Goal: Information Seeking & Learning: Learn about a topic

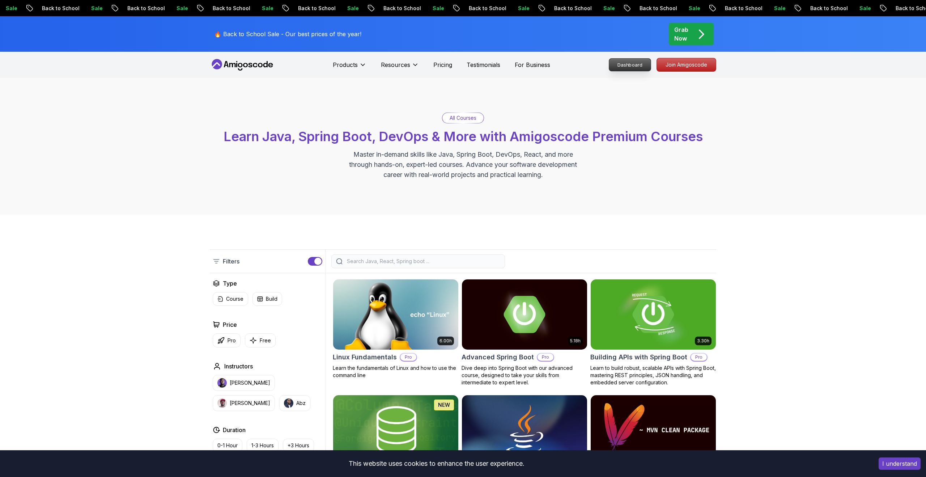
click at [622, 60] on p "Dashboard" at bounding box center [630, 65] width 42 height 12
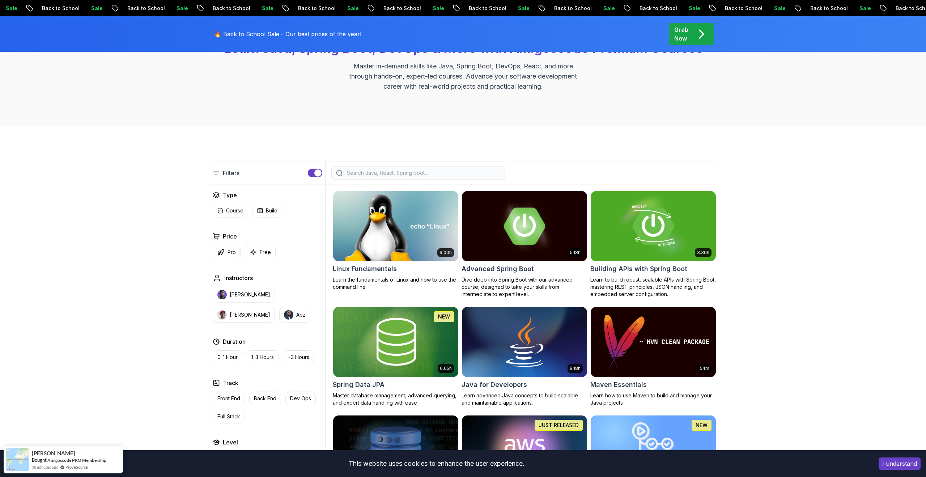
scroll to position [86, 0]
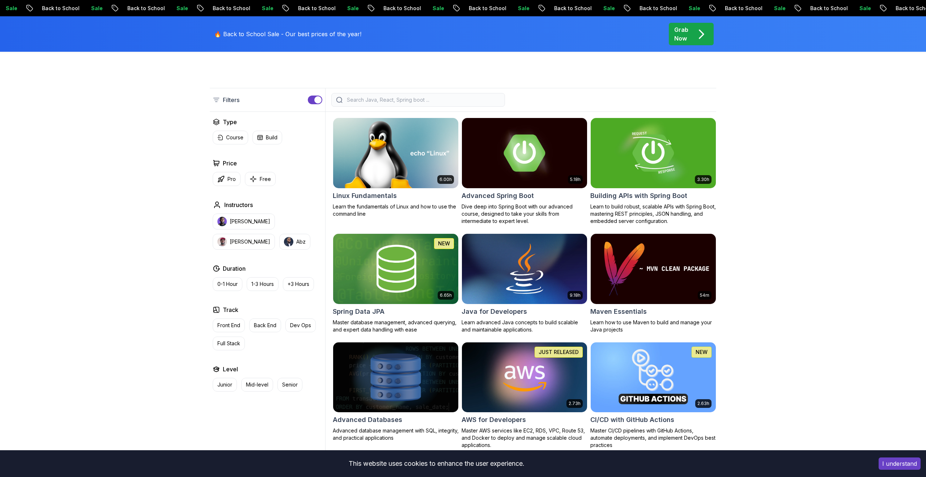
scroll to position [0, 0]
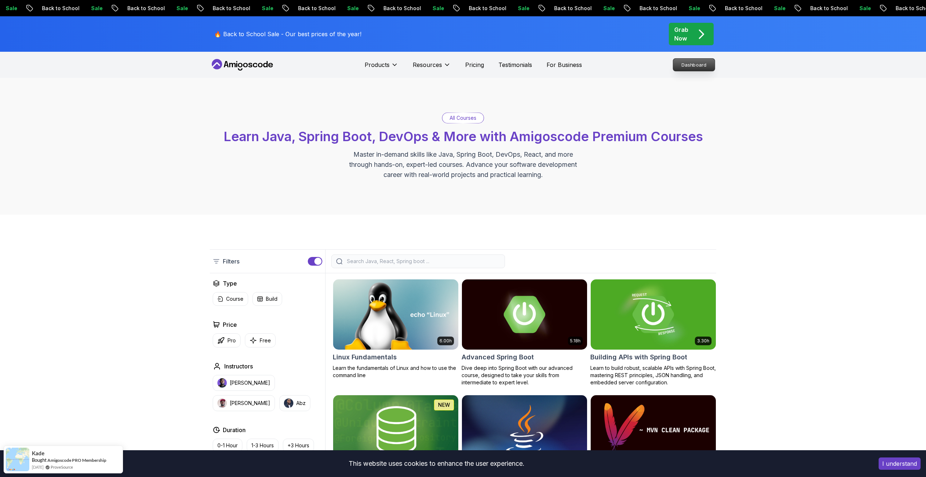
click at [686, 65] on p "Dashboard" at bounding box center [694, 65] width 42 height 12
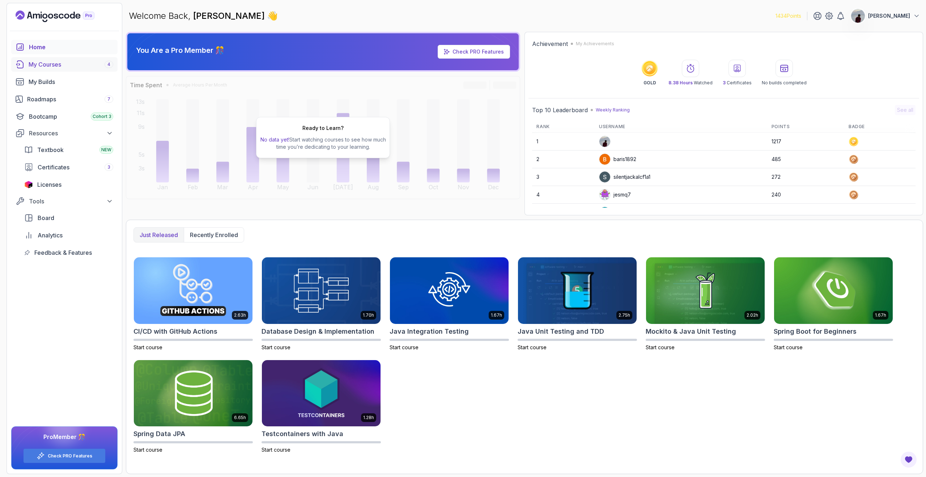
click at [86, 68] on div "My Courses 4" at bounding box center [71, 64] width 85 height 9
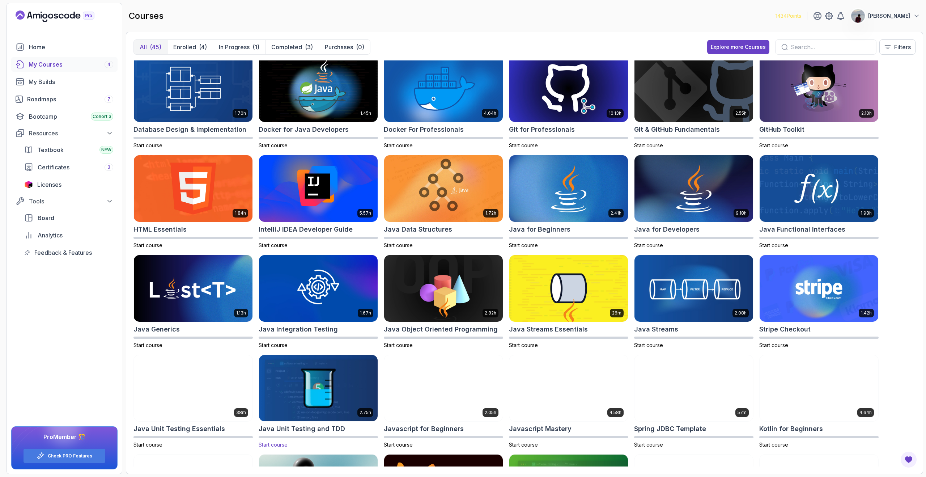
scroll to position [106, 0]
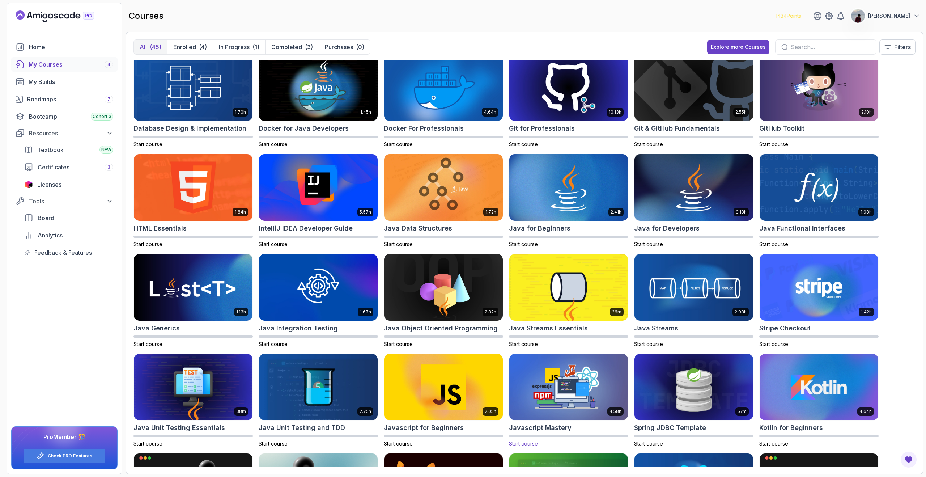
click at [532, 414] on img at bounding box center [568, 387] width 124 height 70
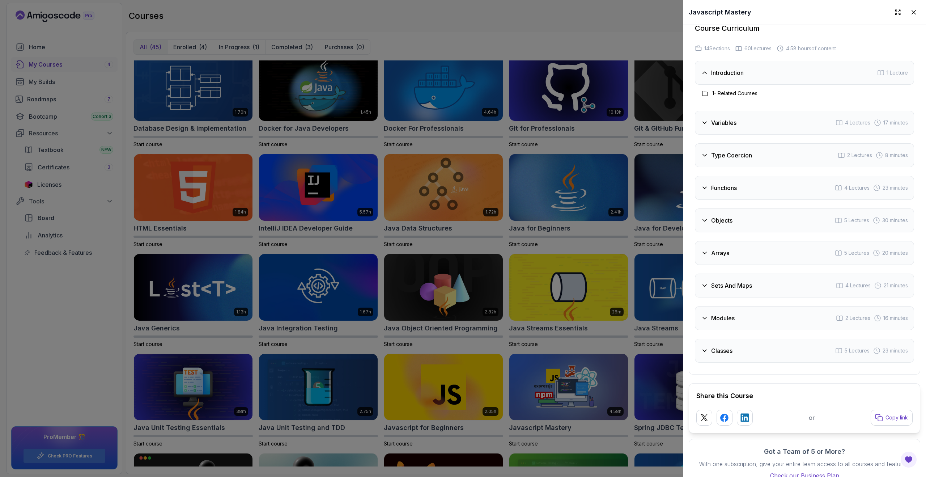
scroll to position [779, 0]
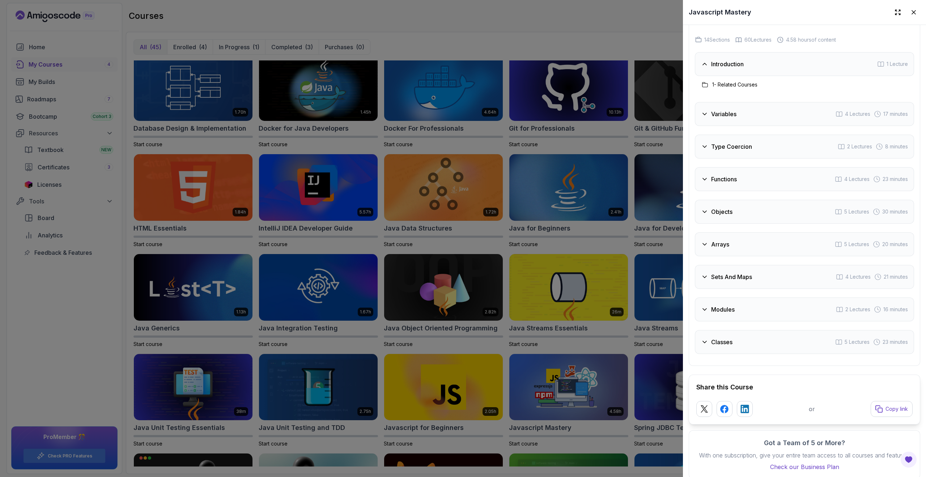
click at [474, 249] on div at bounding box center [463, 238] width 926 height 477
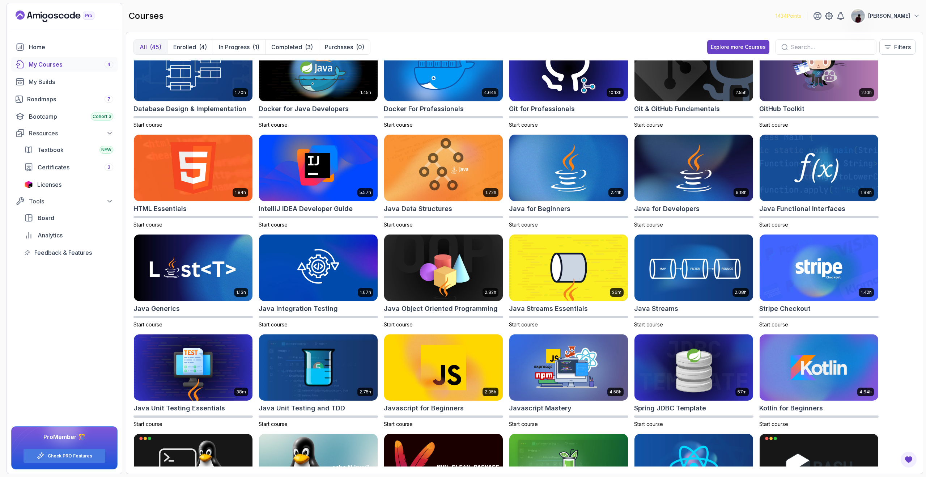
scroll to position [0, 0]
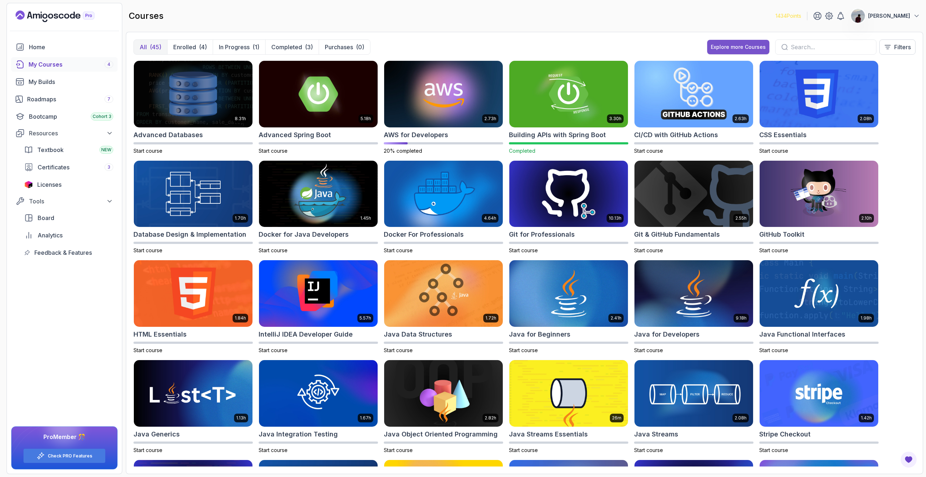
click at [747, 43] on button "Explore more Courses" at bounding box center [738, 47] width 62 height 14
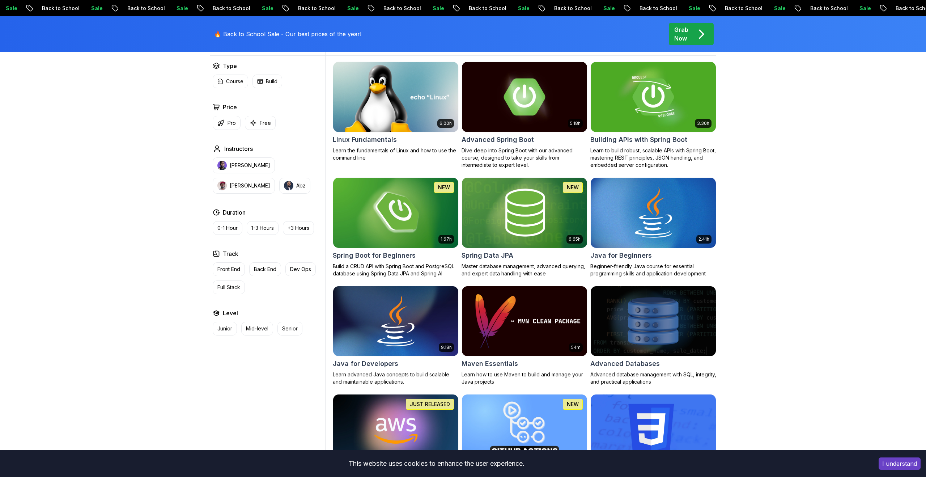
scroll to position [220, 0]
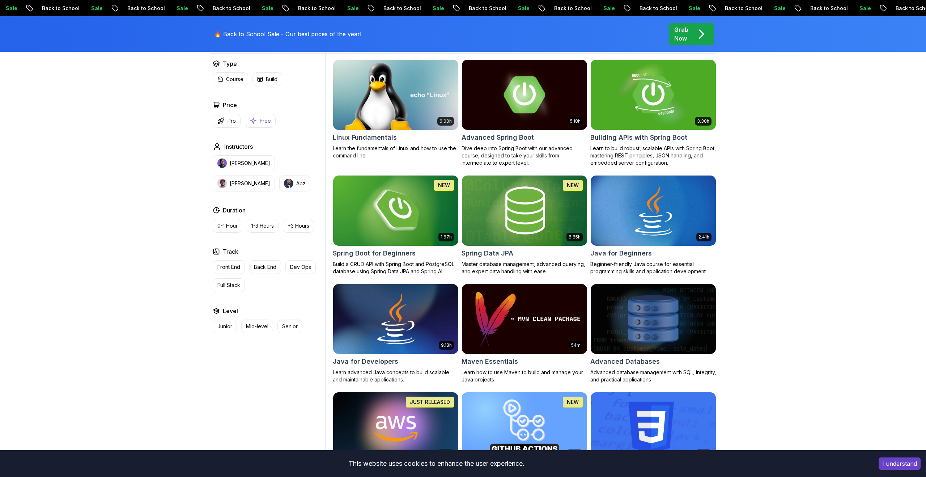
click at [262, 124] on button "Free" at bounding box center [260, 121] width 31 height 14
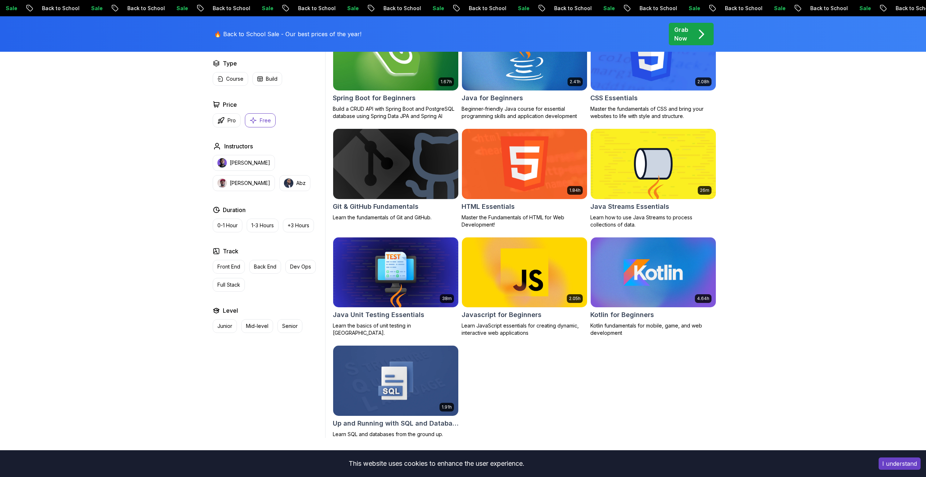
scroll to position [251, 0]
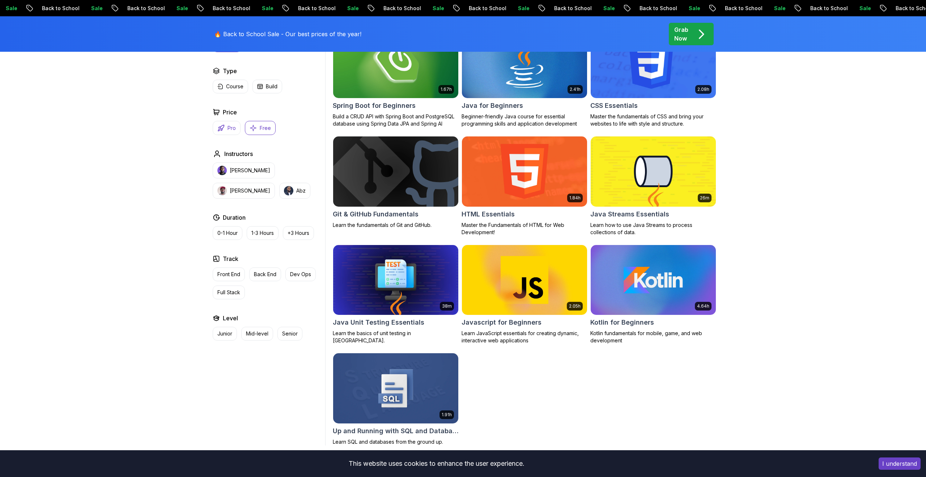
click at [225, 134] on button "Pro" at bounding box center [227, 128] width 28 height 14
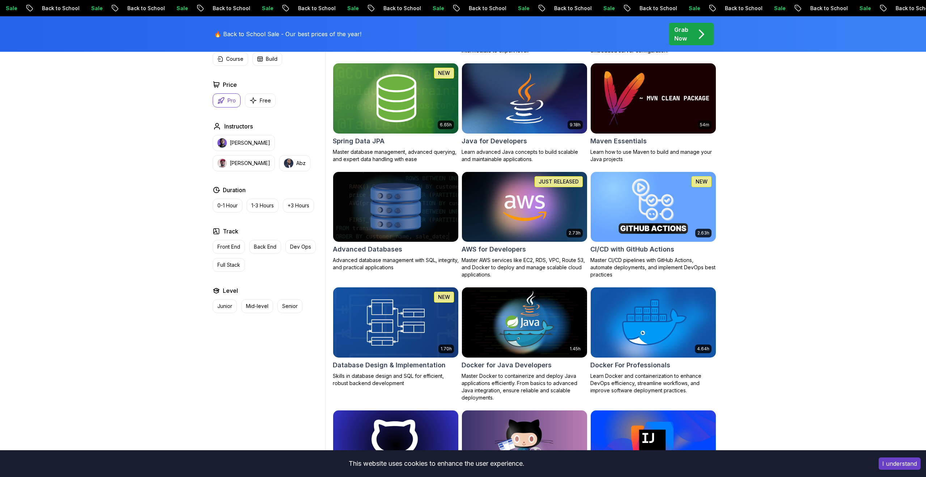
scroll to position [338, 0]
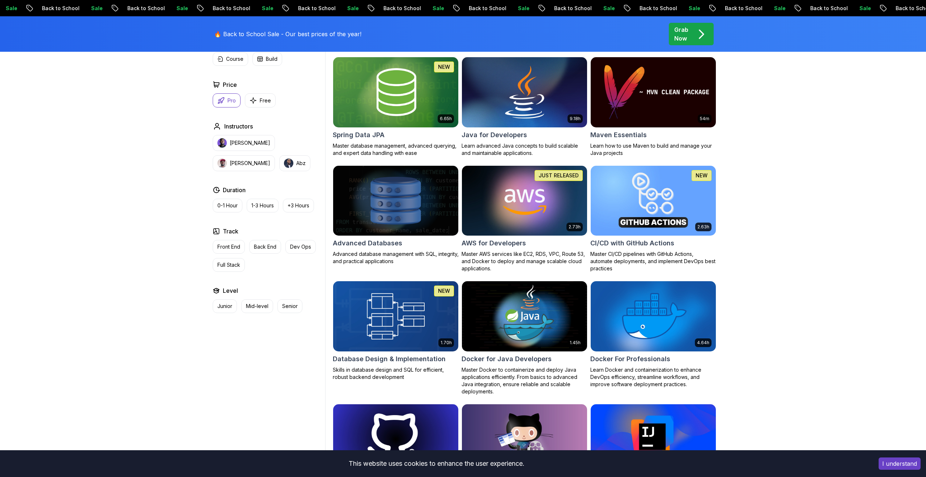
click at [505, 118] on img at bounding box center [524, 91] width 131 height 73
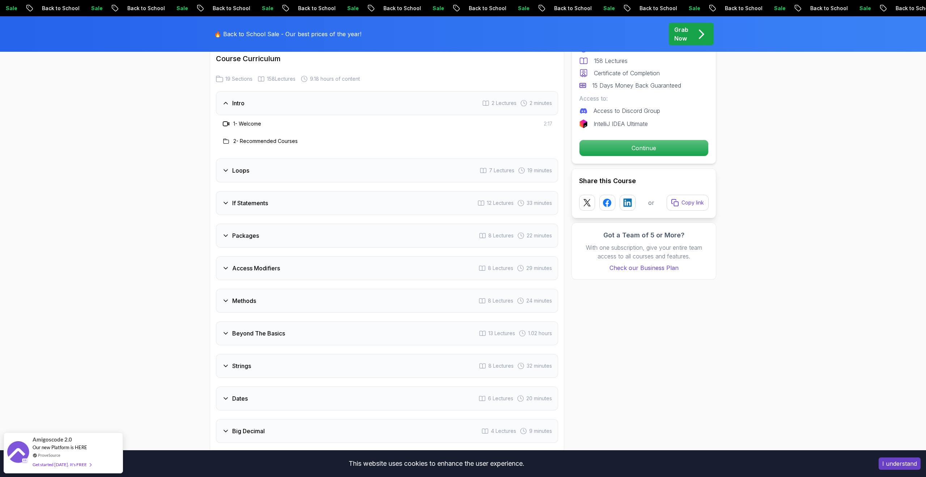
scroll to position [949, 0]
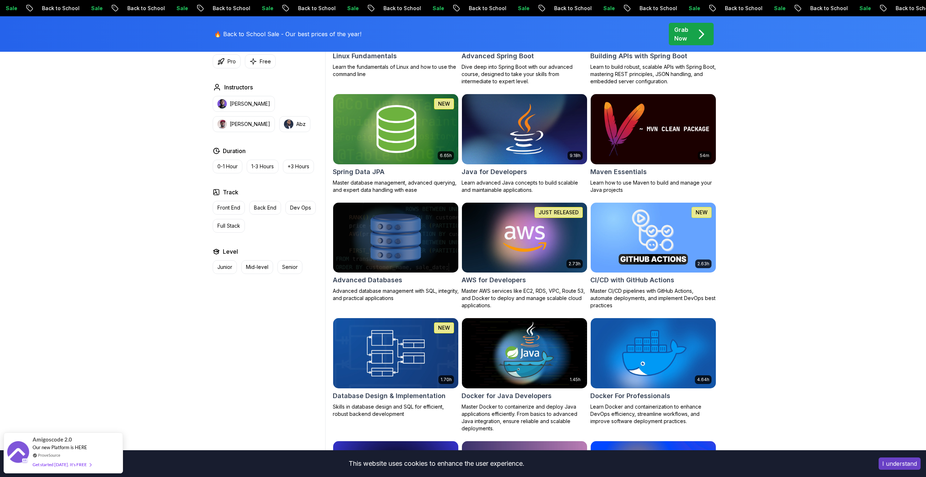
scroll to position [301, 0]
click at [230, 64] on p "Pro" at bounding box center [231, 61] width 8 height 7
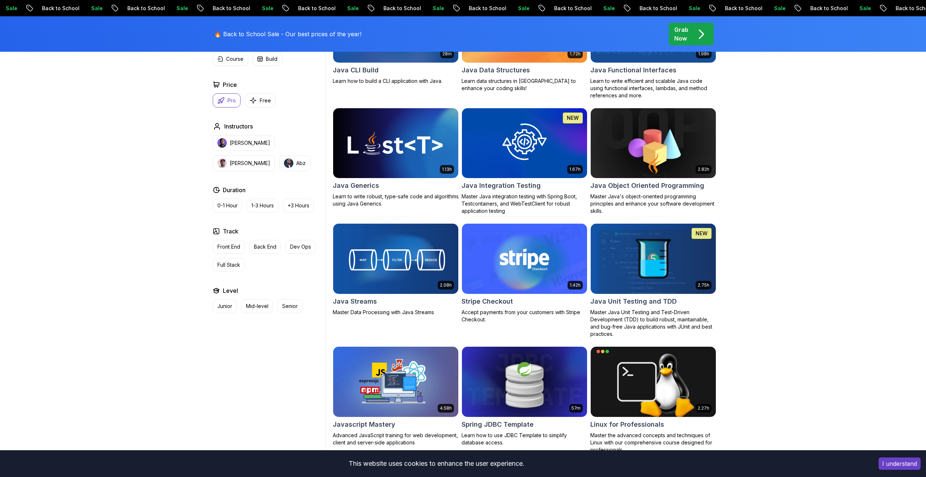
scroll to position [872, 0]
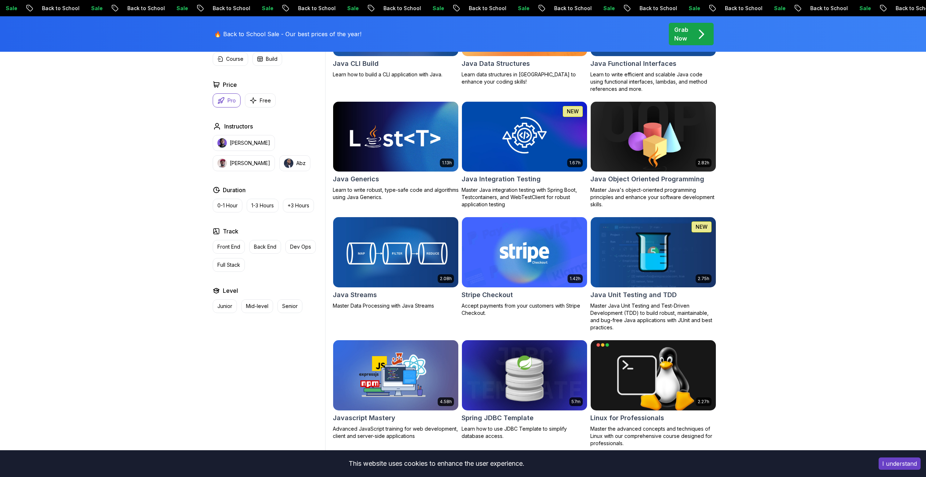
click at [353, 269] on img at bounding box center [395, 251] width 131 height 73
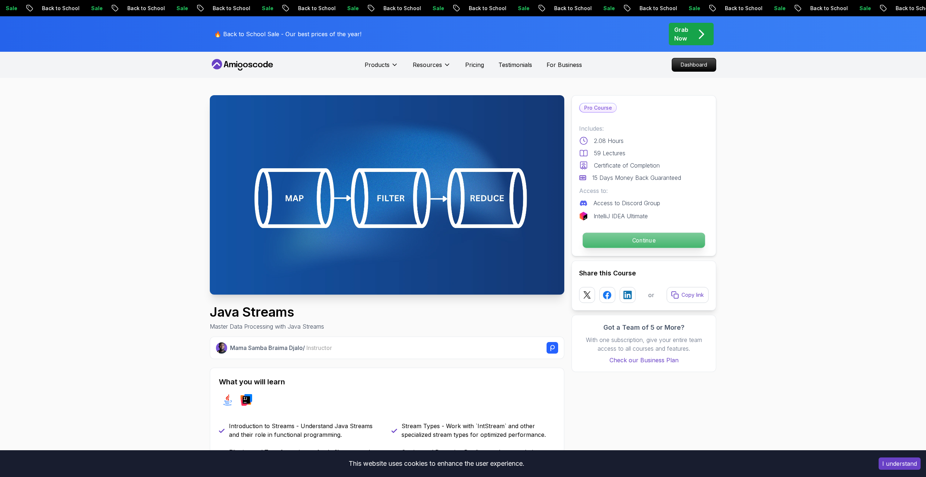
click at [602, 239] on p "Continue" at bounding box center [644, 240] width 122 height 15
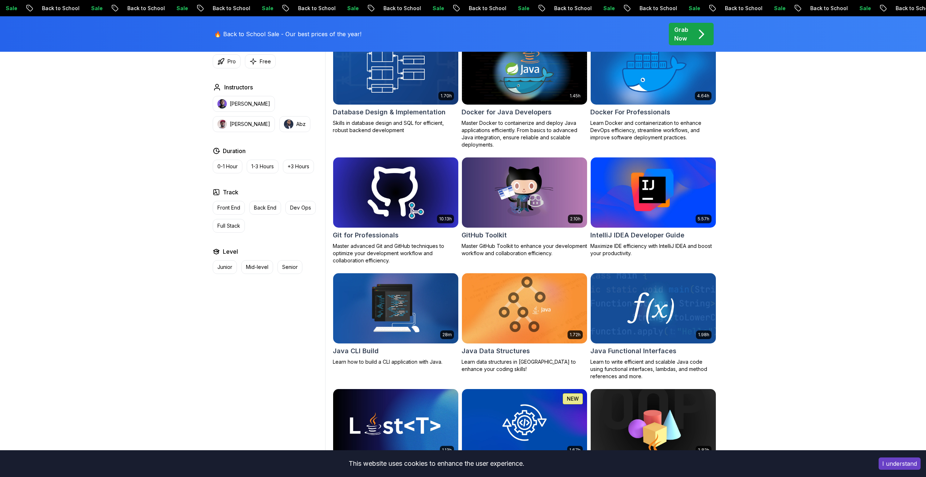
scroll to position [585, 0]
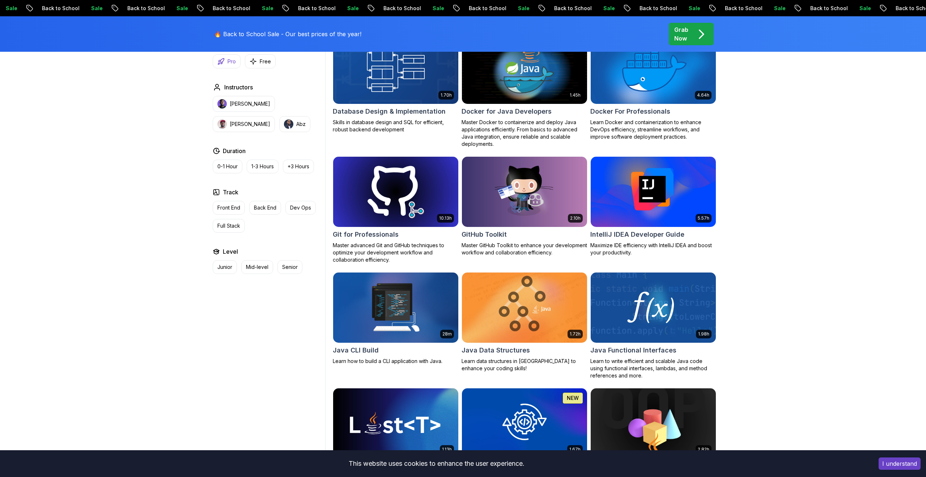
click at [230, 63] on p "Pro" at bounding box center [231, 61] width 8 height 7
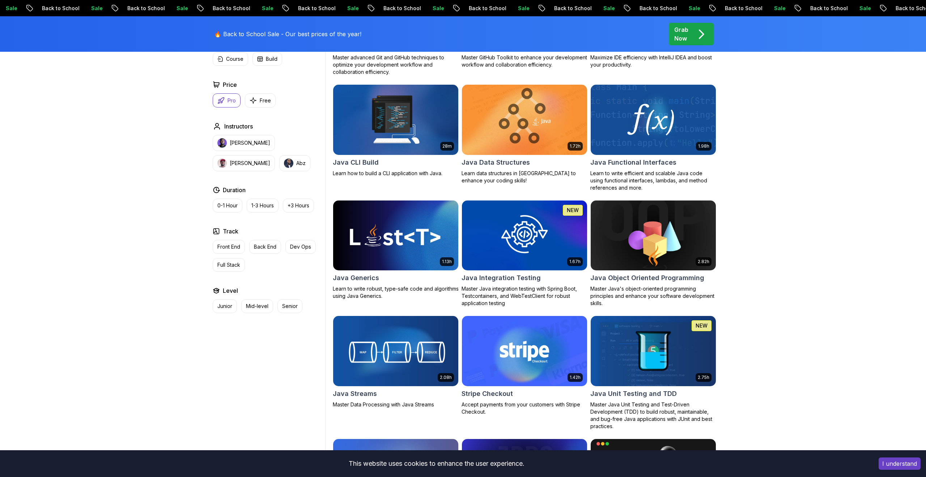
scroll to position [774, 0]
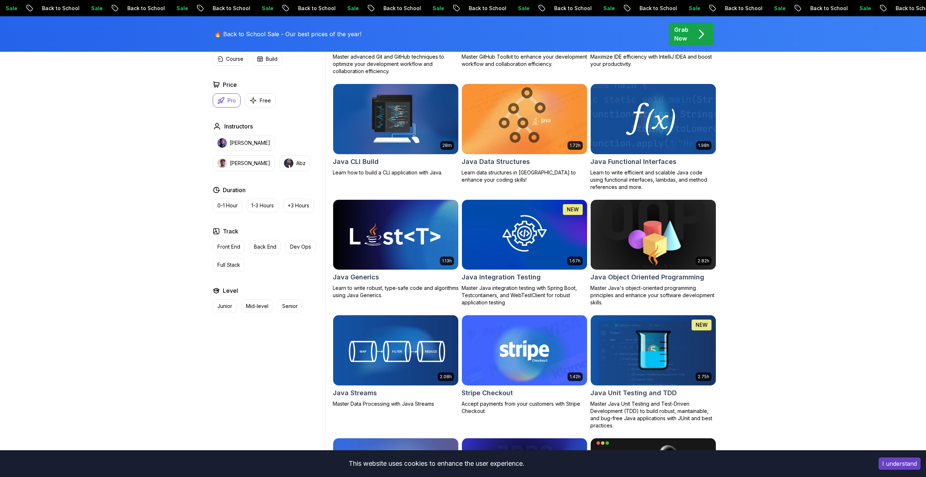
click at [630, 169] on p "Learn to write efficient and scalable Java code using functional interfaces, la…" at bounding box center [653, 180] width 126 height 22
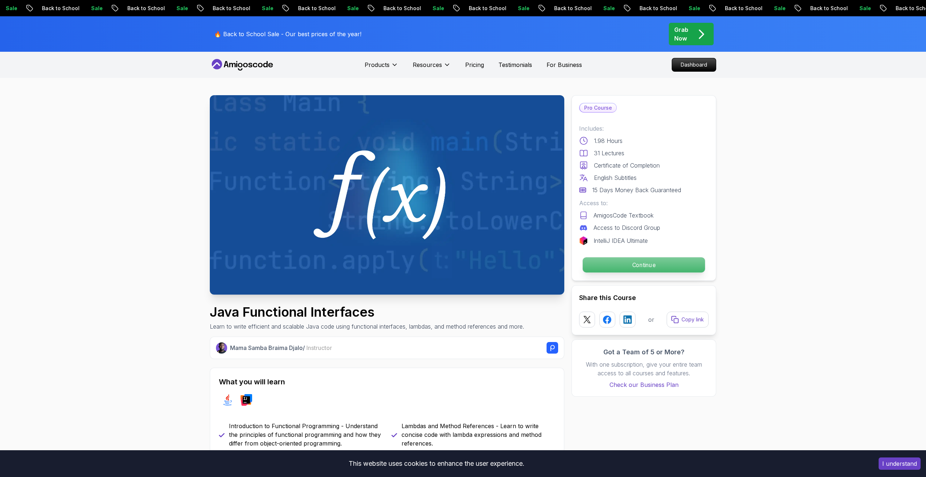
click at [622, 259] on p "Continue" at bounding box center [644, 264] width 122 height 15
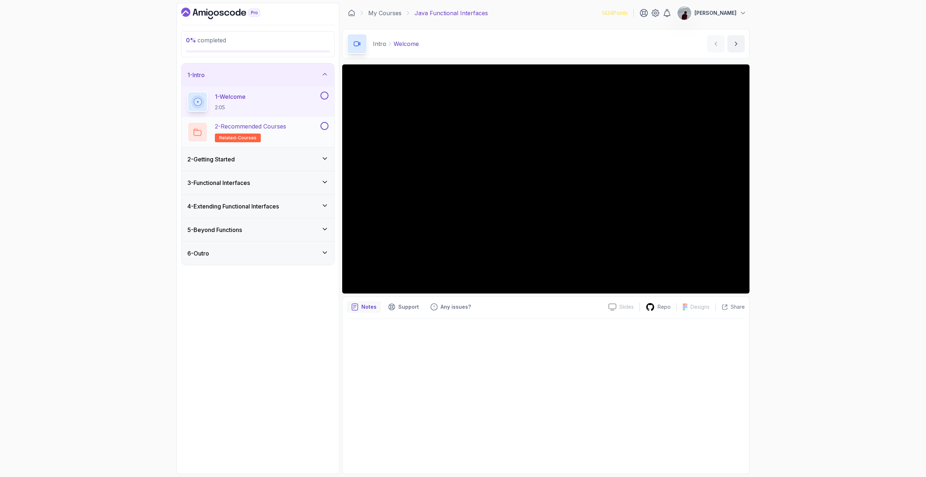
click at [279, 125] on p "2 - Recommended Courses" at bounding box center [250, 126] width 71 height 9
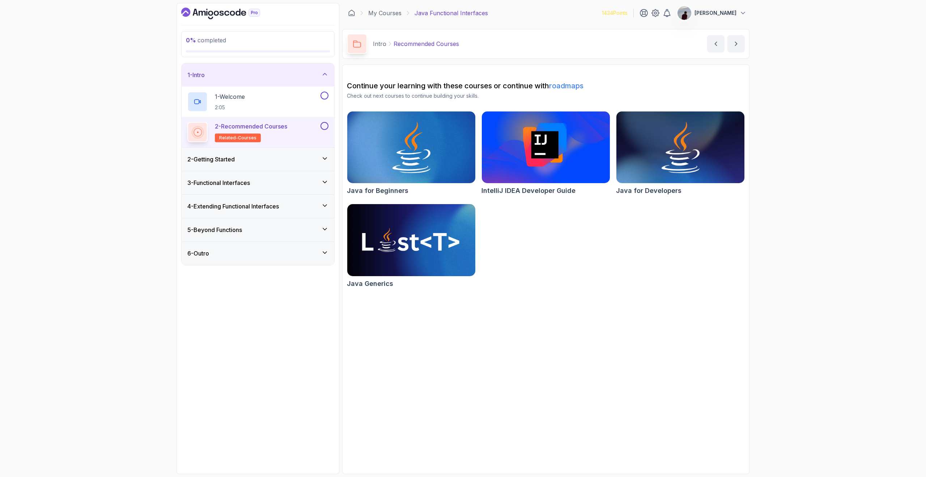
click at [392, 267] on img at bounding box center [411, 239] width 135 height 75
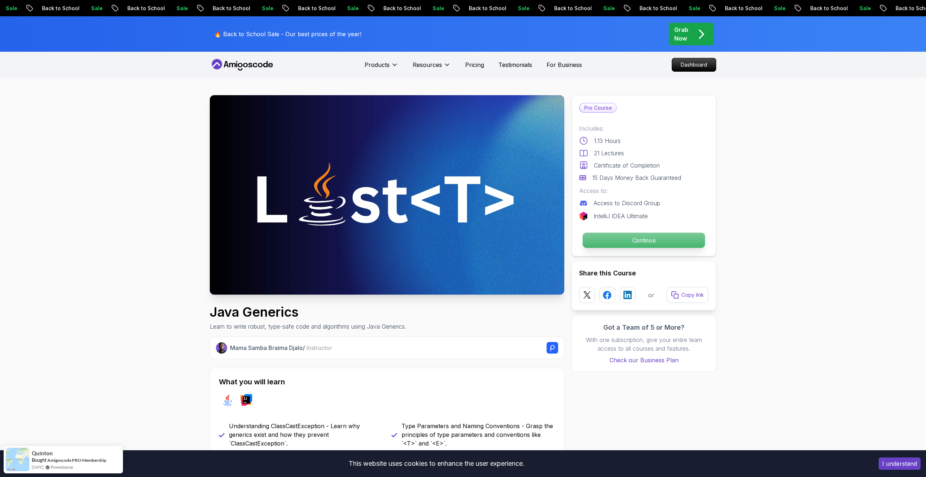
click at [644, 236] on p "Continue" at bounding box center [644, 240] width 122 height 15
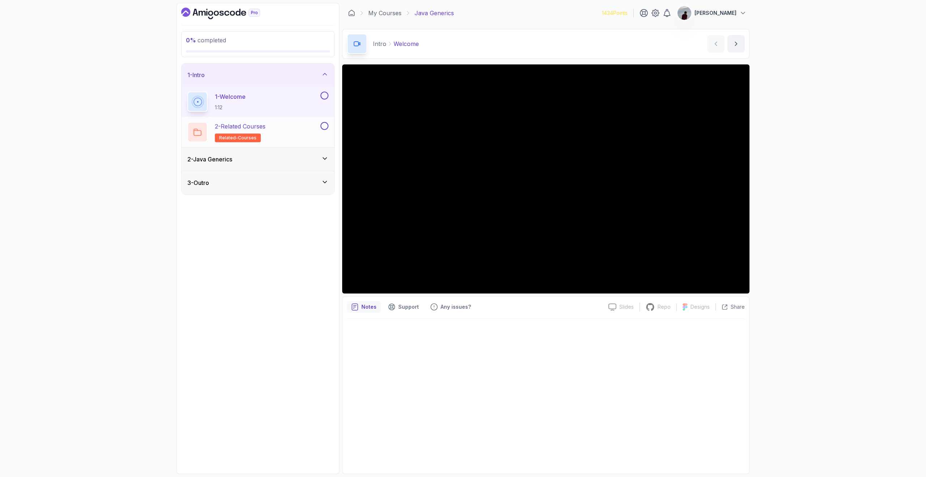
click at [253, 120] on div "2 - Related Courses related-courses" at bounding box center [258, 132] width 153 height 30
click at [254, 125] on p "2 - Related Courses" at bounding box center [240, 126] width 51 height 9
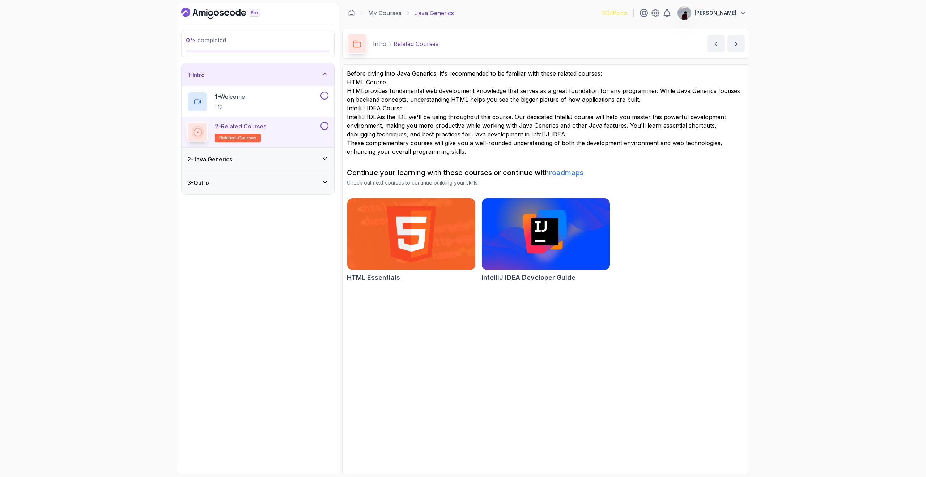
click at [241, 154] on div "2 - Java Generics" at bounding box center [258, 159] width 153 height 23
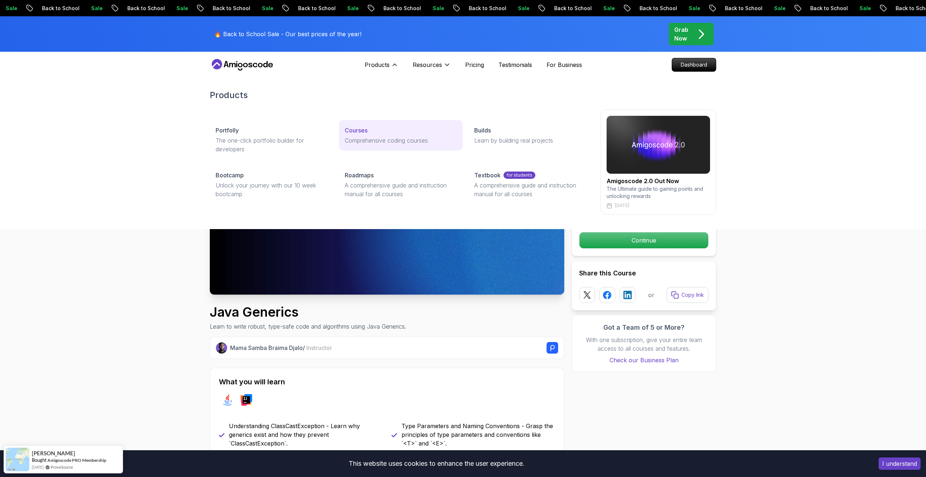
click at [370, 135] on link "Courses Comprehensive coding courses" at bounding box center [400, 135] width 123 height 30
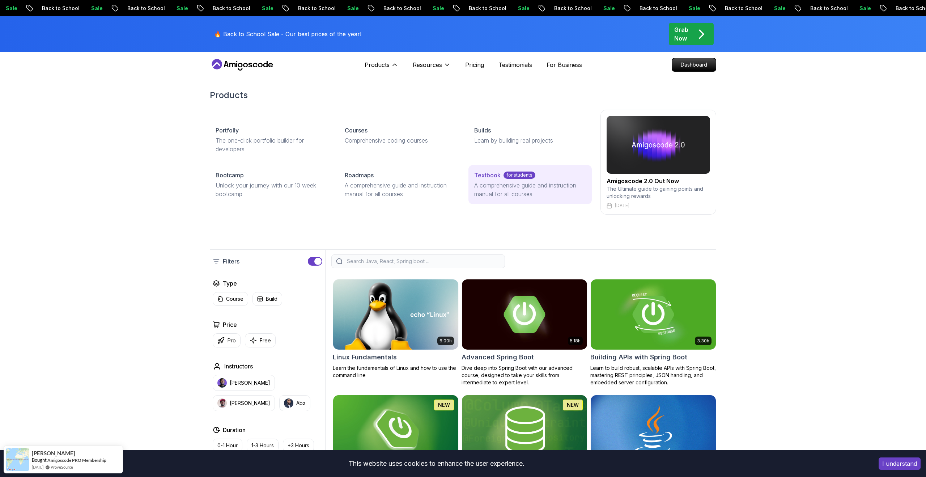
click at [495, 193] on p "A comprehensive guide and instruction manual for all courses" at bounding box center [530, 189] width 112 height 17
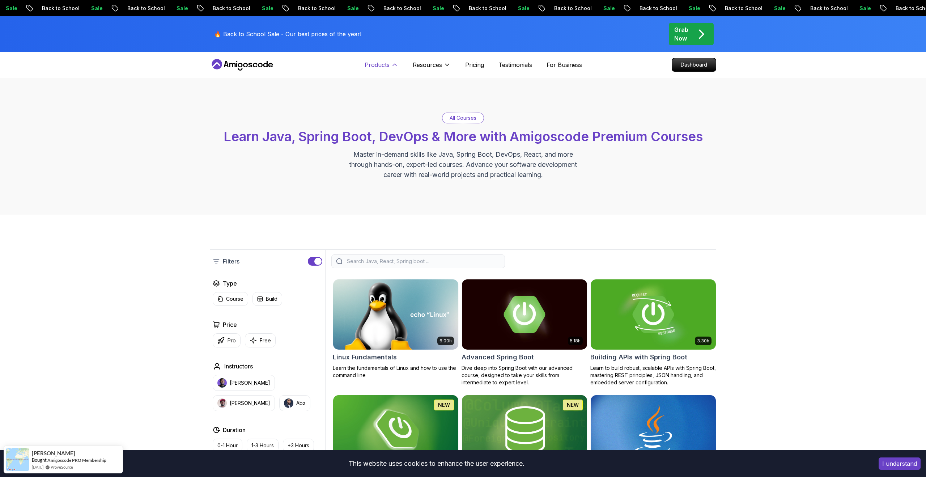
click at [388, 61] on p "Products" at bounding box center [377, 64] width 25 height 9
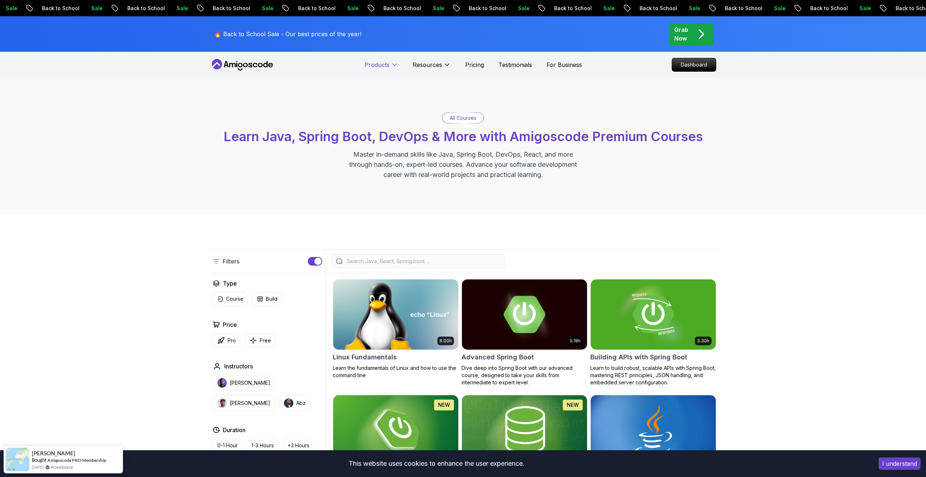
click at [388, 61] on p "Products" at bounding box center [377, 64] width 25 height 9
click at [469, 60] on p "Pricing" at bounding box center [474, 64] width 19 height 9
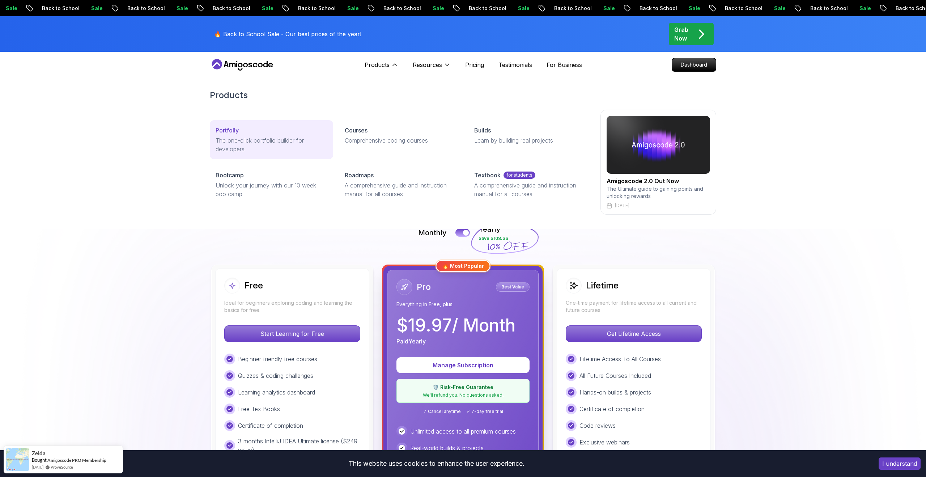
click at [267, 145] on p "The one-click portfolio builder for developers" at bounding box center [272, 144] width 112 height 17
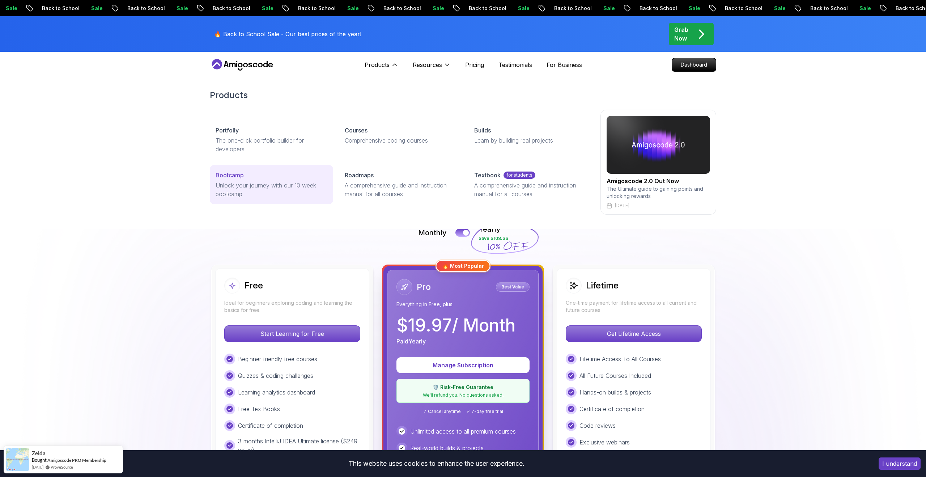
click at [282, 185] on p "Unlock your journey with our 10 week bootcamp" at bounding box center [272, 189] width 112 height 17
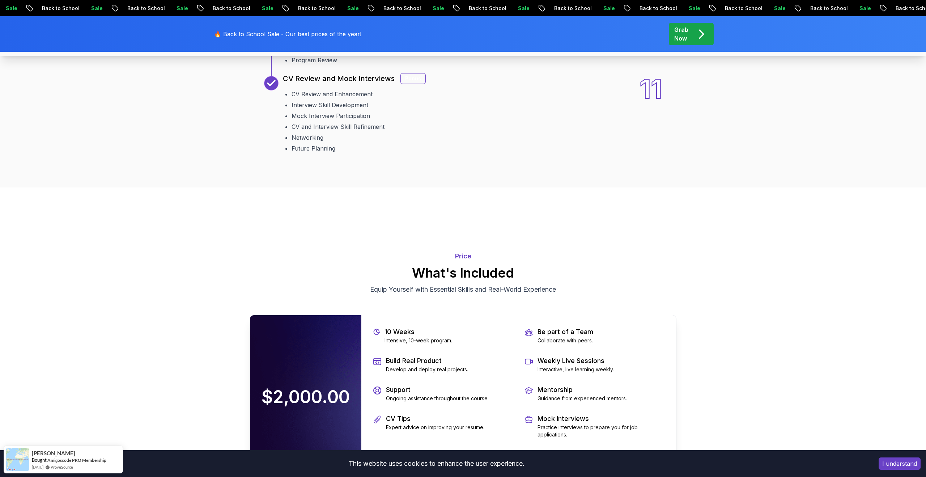
scroll to position [1292, 0]
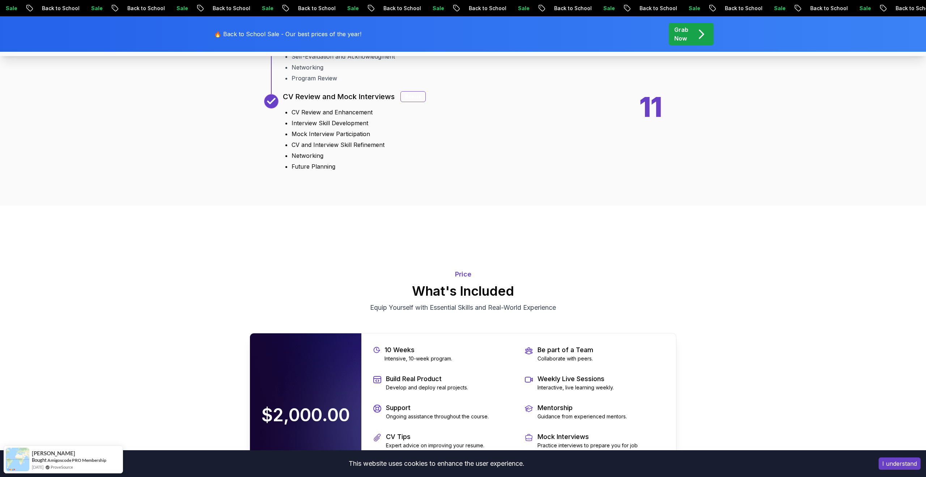
click at [408, 102] on div "Bonus" at bounding box center [412, 96] width 25 height 11
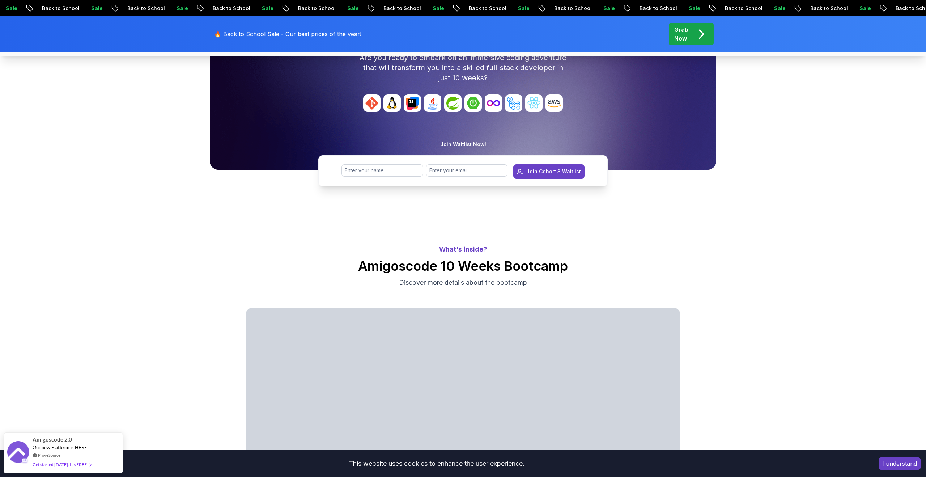
scroll to position [0, 0]
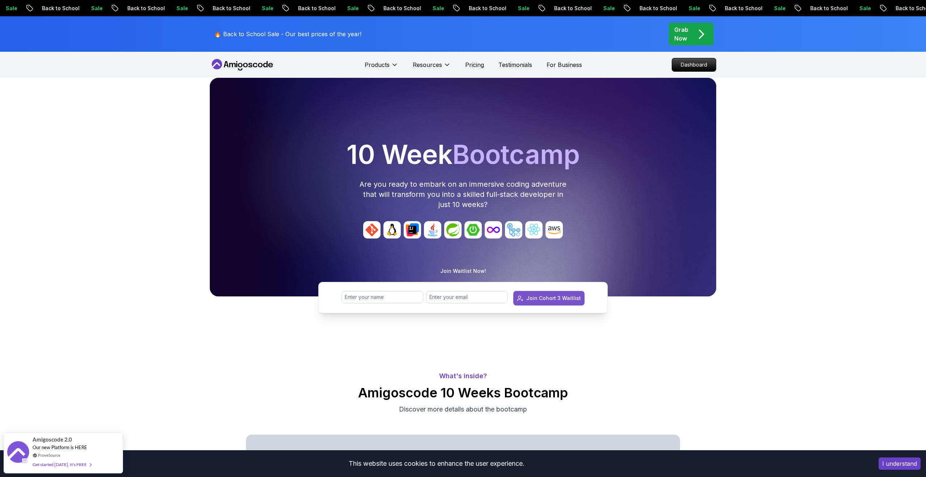
click at [555, 298] on div "Join Cohort 3 Waitlist" at bounding box center [553, 297] width 55 height 7
click at [514, 269] on div "Join Waitlist Now! This field is required This field is required Join Cohort 3 …" at bounding box center [463, 290] width 926 height 46
click at [555, 66] on p "For Business" at bounding box center [563, 64] width 35 height 9
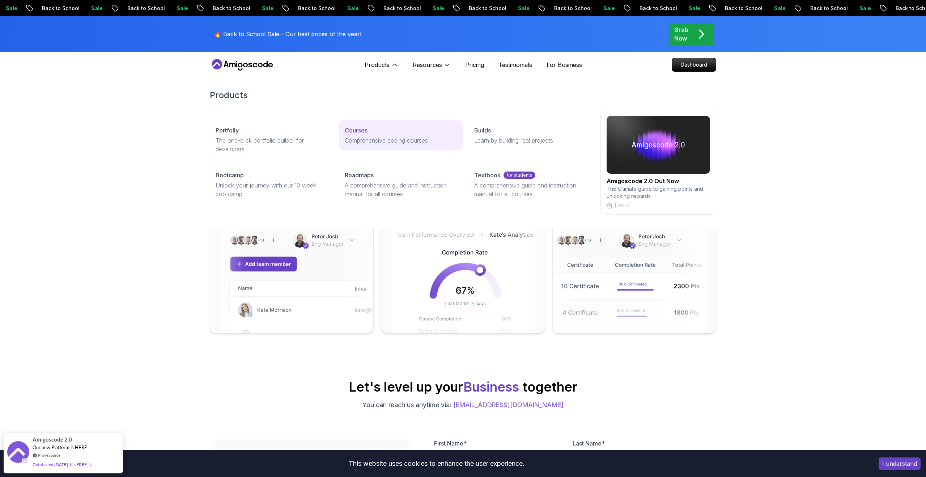
click at [353, 134] on p "Courses" at bounding box center [356, 130] width 23 height 9
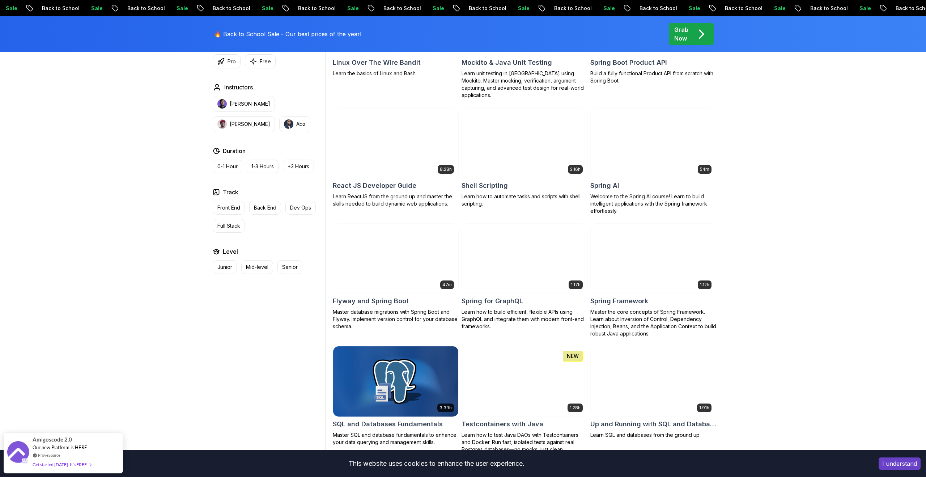
scroll to position [1667, 0]
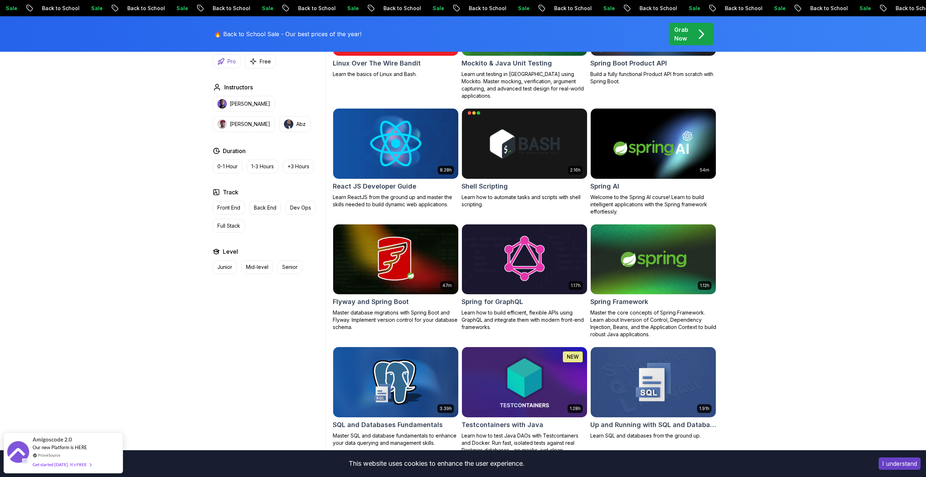
click at [221, 64] on icon "button" at bounding box center [220, 61] width 7 height 7
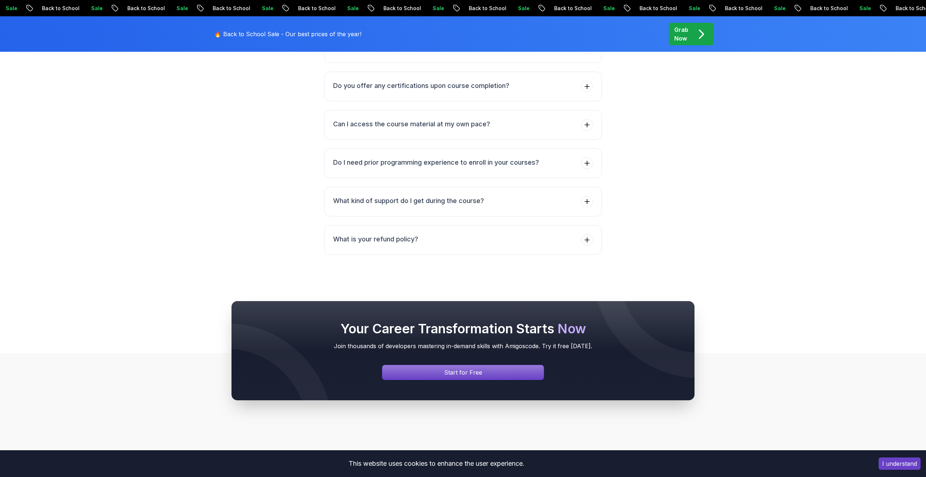
scroll to position [2848, 0]
